Goal: Task Accomplishment & Management: Use online tool/utility

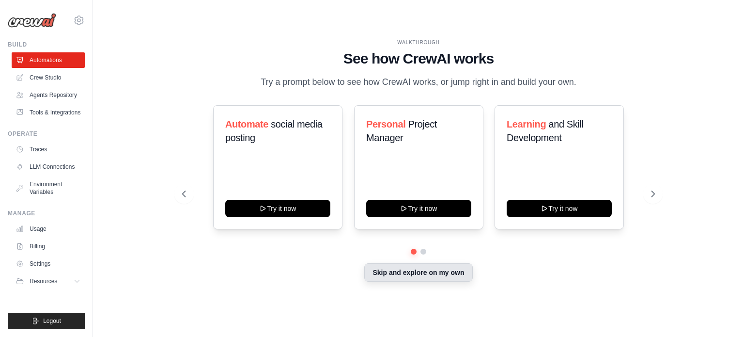
click at [389, 267] on button "Skip and explore on my own" at bounding box center [418, 272] width 108 height 18
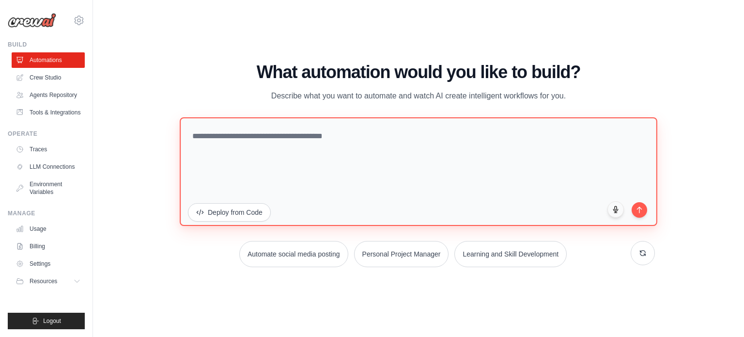
click at [305, 172] on textarea at bounding box center [419, 171] width 478 height 109
paste textarea "**********"
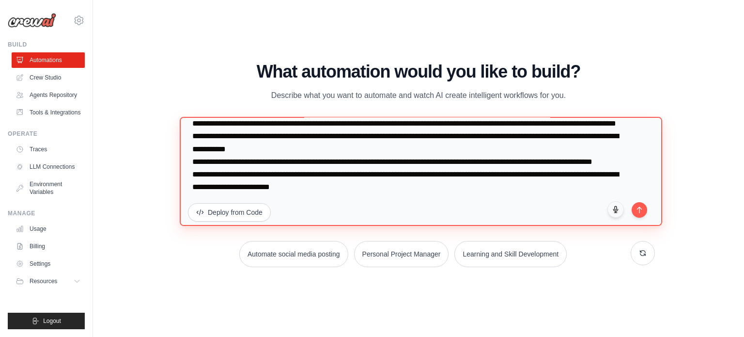
scroll to position [106, 0]
type textarea "**********"
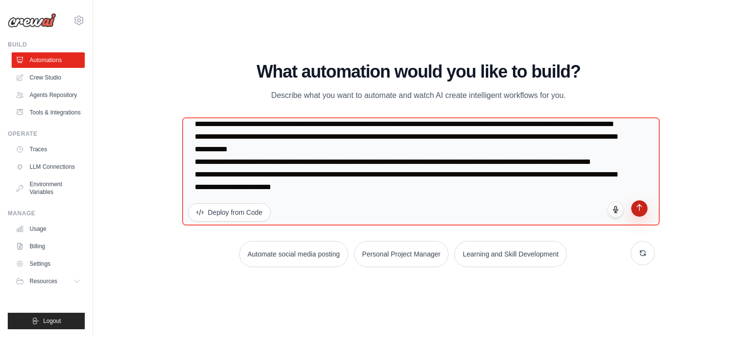
click at [633, 213] on button "submit" at bounding box center [639, 208] width 16 height 16
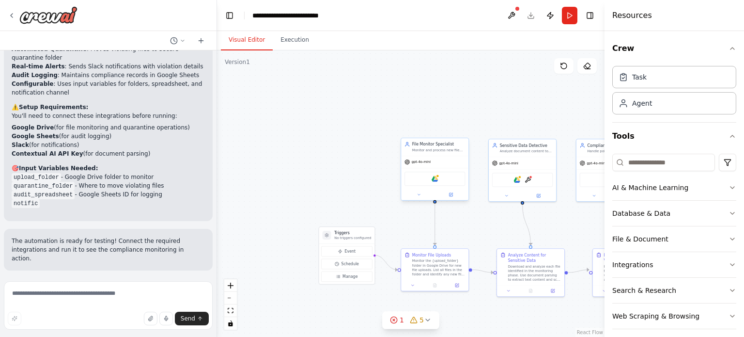
scroll to position [1210, 0]
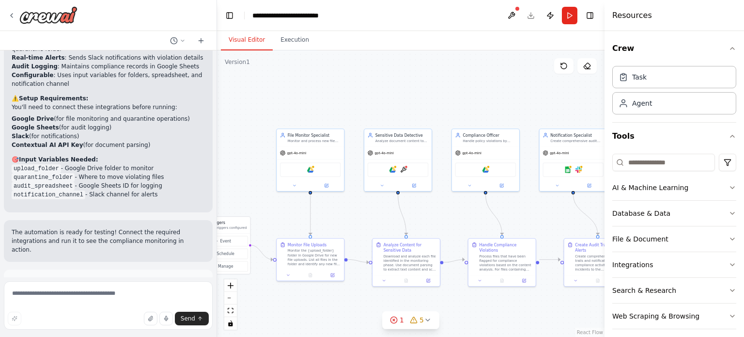
drag, startPoint x: 355, startPoint y: 192, endPoint x: 231, endPoint y: 182, distance: 124.4
click at [231, 182] on div ".deletable-edge-delete-btn { width: 20px; height: 20px; border: 0px solid #ffff…" at bounding box center [411, 193] width 388 height 286
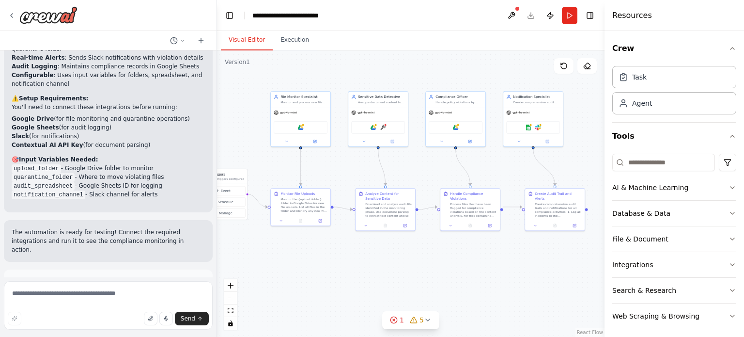
drag, startPoint x: 501, startPoint y: 213, endPoint x: 500, endPoint y: 169, distance: 43.6
click at [500, 169] on div ".deletable-edge-delete-btn { width: 20px; height: 20px; border: 0px solid #ffff…" at bounding box center [411, 193] width 388 height 286
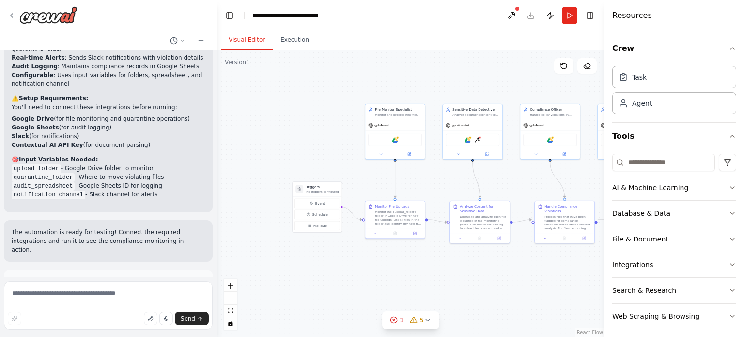
drag, startPoint x: 291, startPoint y: 251, endPoint x: 386, endPoint y: 264, distance: 95.3
click at [386, 264] on div ".deletable-edge-delete-btn { width: 20px; height: 20px; border: 0px solid #ffff…" at bounding box center [411, 193] width 388 height 286
click at [180, 269] on div "Suggestion Dismiss I have some suggestions to help you move forward with your a…" at bounding box center [108, 304] width 209 height 71
click at [180, 317] on button "Run Automation" at bounding box center [108, 325] width 193 height 16
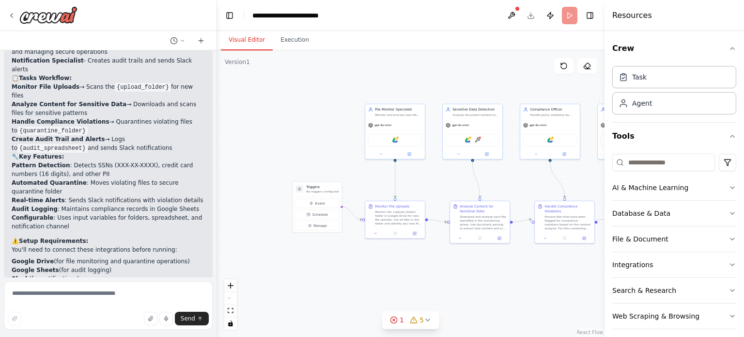
scroll to position [1132, 0]
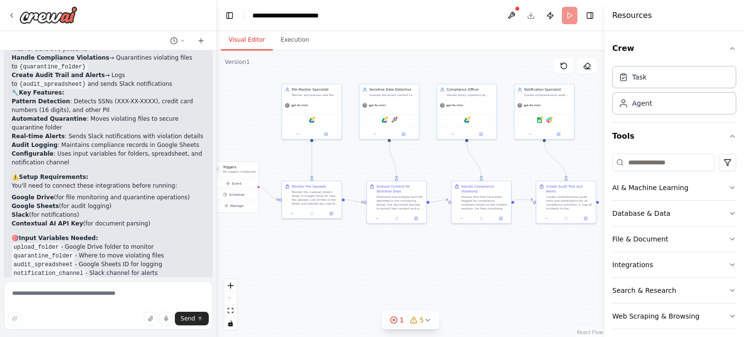
drag, startPoint x: 296, startPoint y: 271, endPoint x: 213, endPoint y: 251, distance: 85.7
click at [213, 251] on div "[Real-Time Compliance Alerts Goal: Auto-detect sensitive data in uploads Tools:…" at bounding box center [372, 168] width 744 height 337
drag, startPoint x: 561, startPoint y: 18, endPoint x: 568, endPoint y: 19, distance: 6.8
click at [568, 19] on header "**********" at bounding box center [411, 15] width 388 height 31
click at [568, 19] on button "Run" at bounding box center [570, 15] width 16 height 17
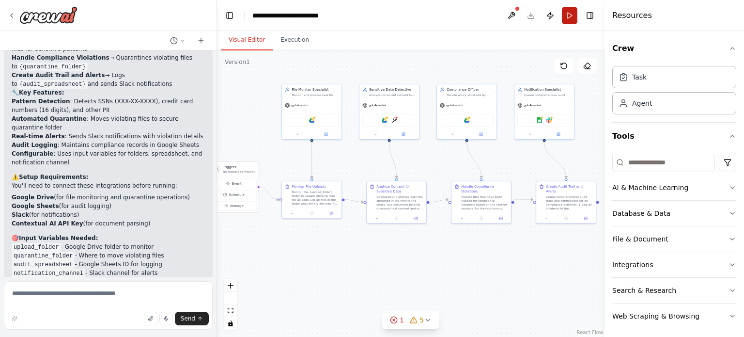
click at [570, 21] on button "Run" at bounding box center [570, 15] width 16 height 17
click at [291, 45] on button "Execution" at bounding box center [295, 40] width 44 height 20
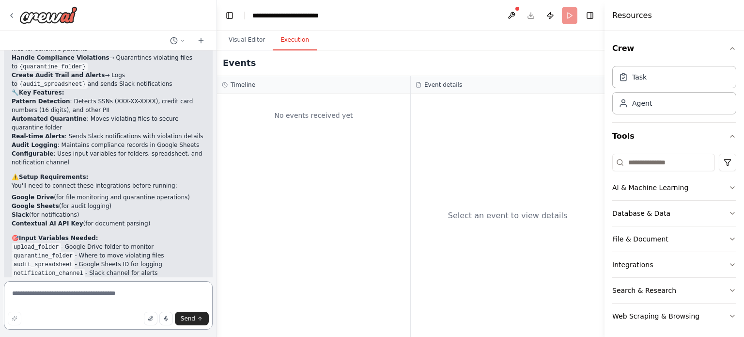
click at [59, 299] on textarea at bounding box center [108, 305] width 209 height 48
type textarea "**********"
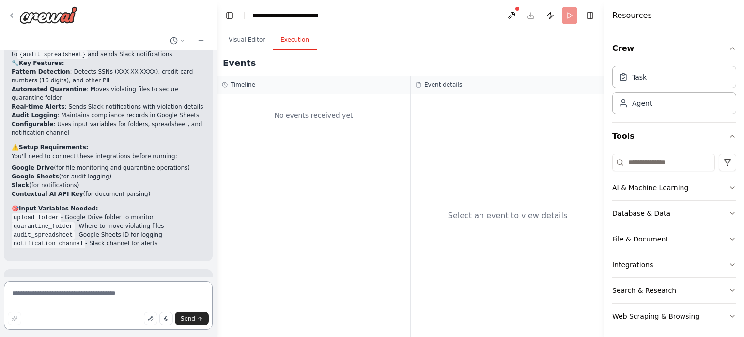
scroll to position [1164, 0]
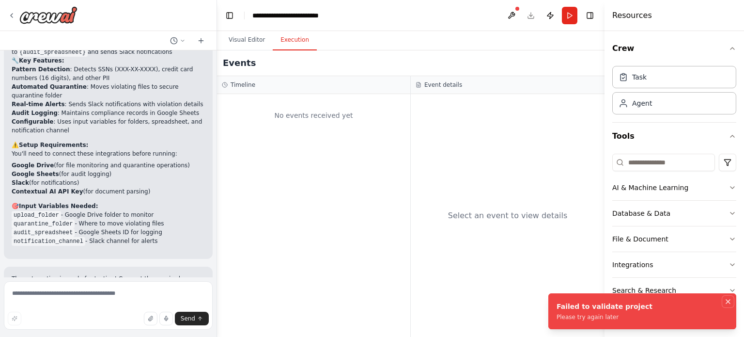
click at [729, 300] on icon "Notifications (F8)" at bounding box center [728, 301] width 8 height 8
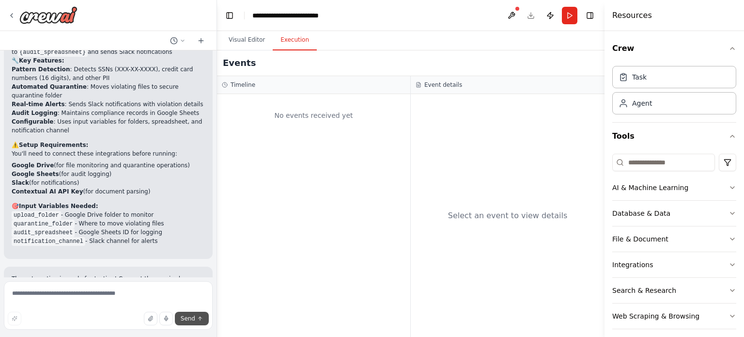
click at [180, 318] on button "Send" at bounding box center [192, 318] width 34 height 14
click at [109, 290] on textarea at bounding box center [108, 305] width 209 height 48
type textarea "*********"
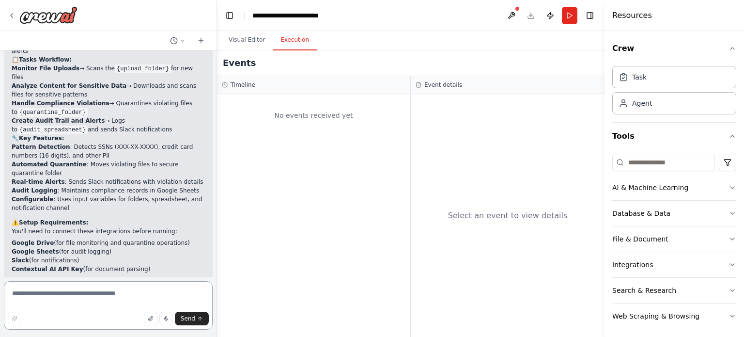
scroll to position [1196, 0]
